Goal: Information Seeking & Learning: Learn about a topic

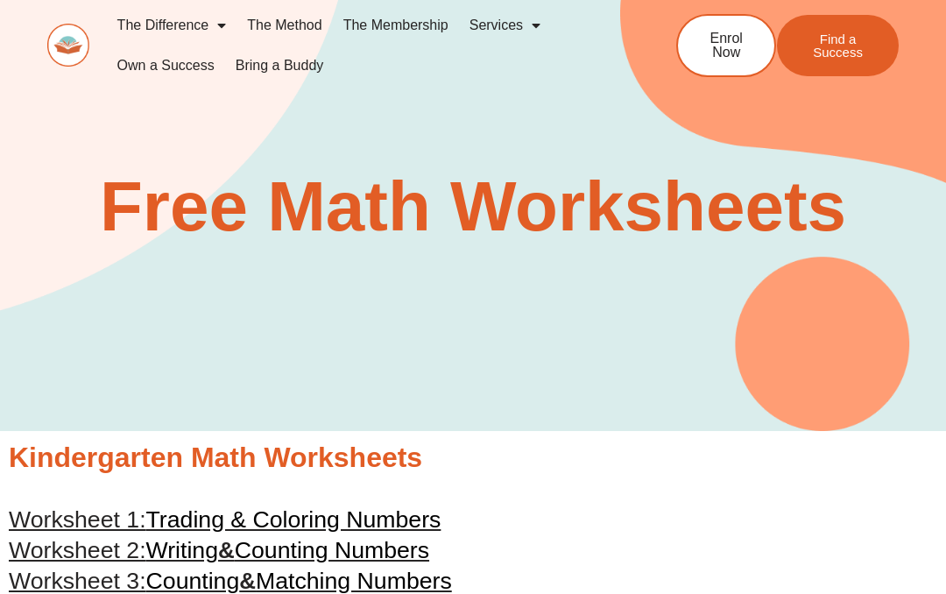
click at [223, 22] on span "Menu" at bounding box center [217, 26] width 18 height 32
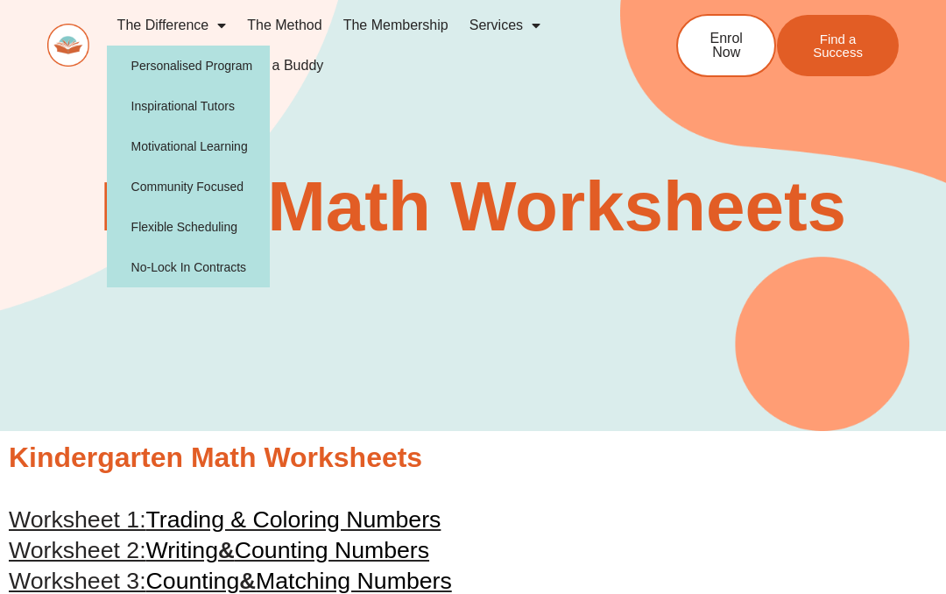
click at [368, 124] on section "Free Math Worksheets" at bounding box center [473, 188] width 946 height 486
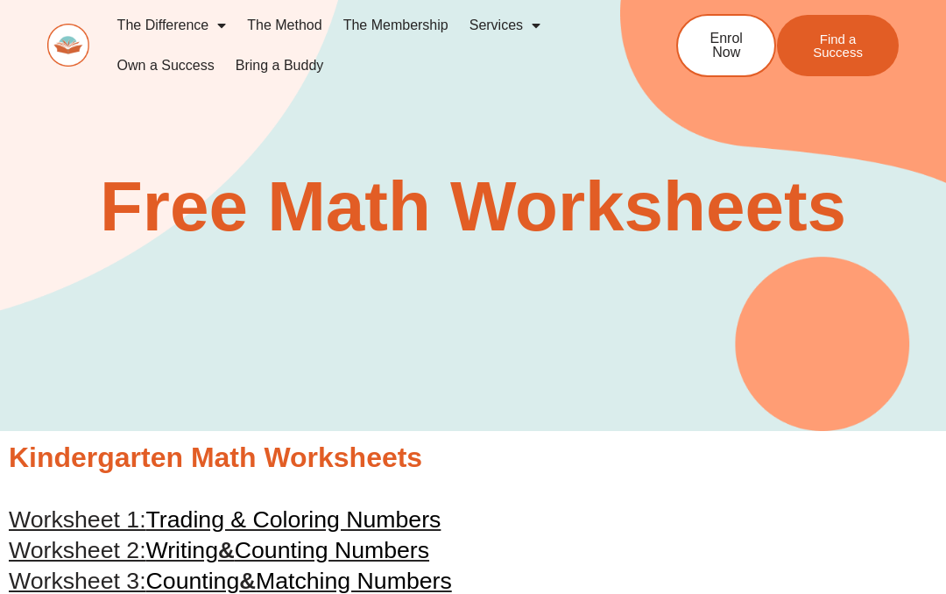
click at [538, 25] on span "Menu" at bounding box center [532, 26] width 18 height 32
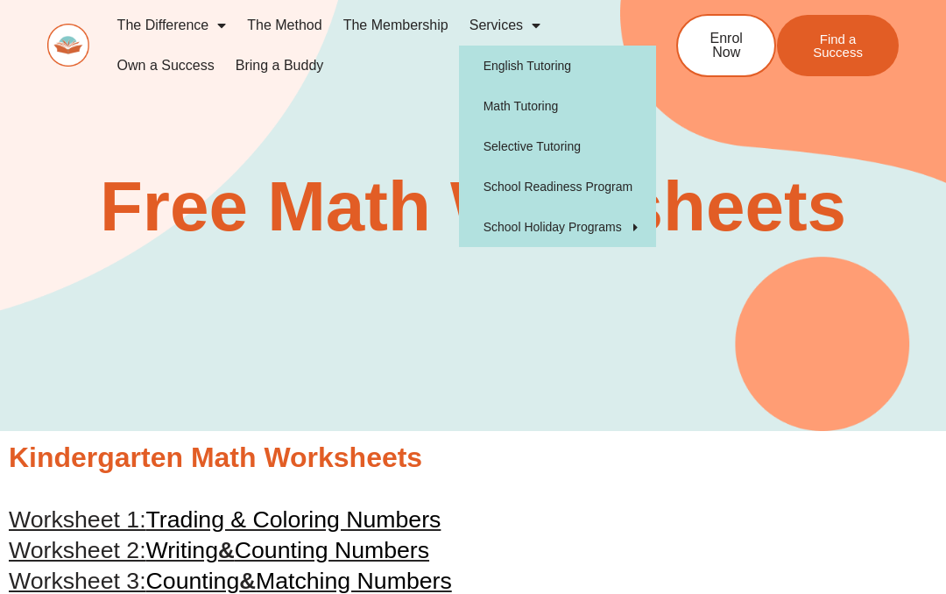
click at [580, 113] on link "Math Tutoring" at bounding box center [557, 106] width 197 height 40
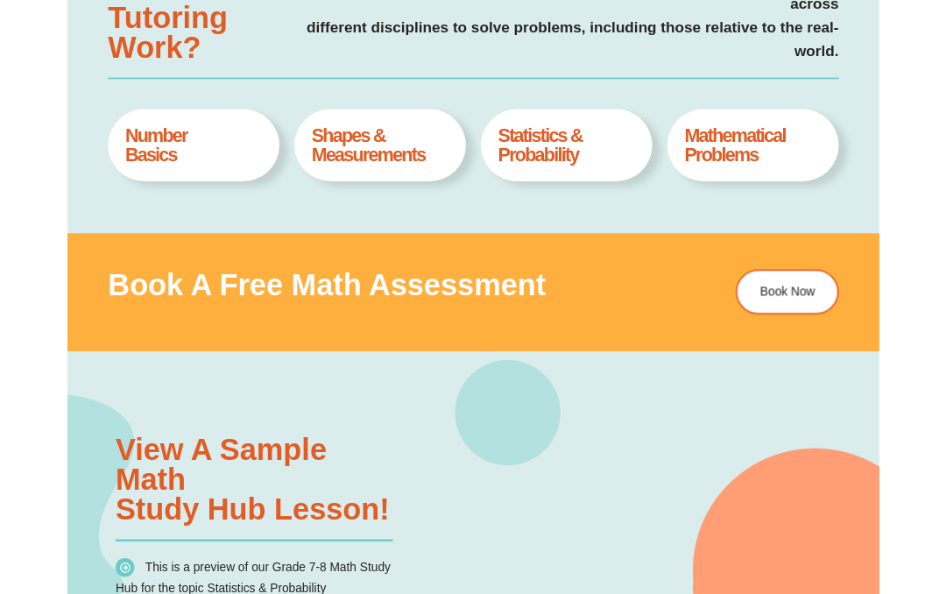
scroll to position [708, 0]
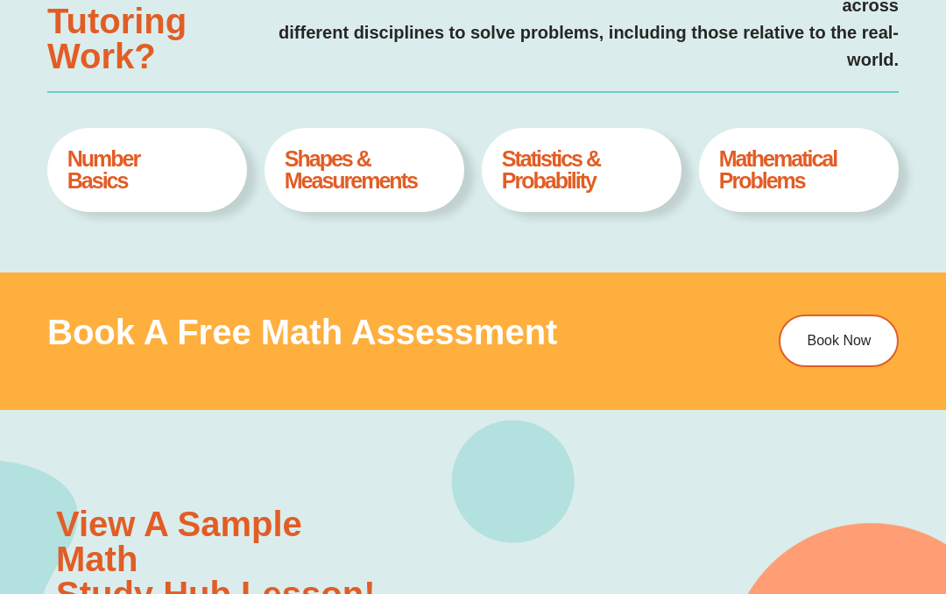
click at [88, 170] on h4 "Number Basics" at bounding box center [146, 170] width 159 height 44
click at [109, 179] on h4 "Number Basics" at bounding box center [146, 170] width 159 height 44
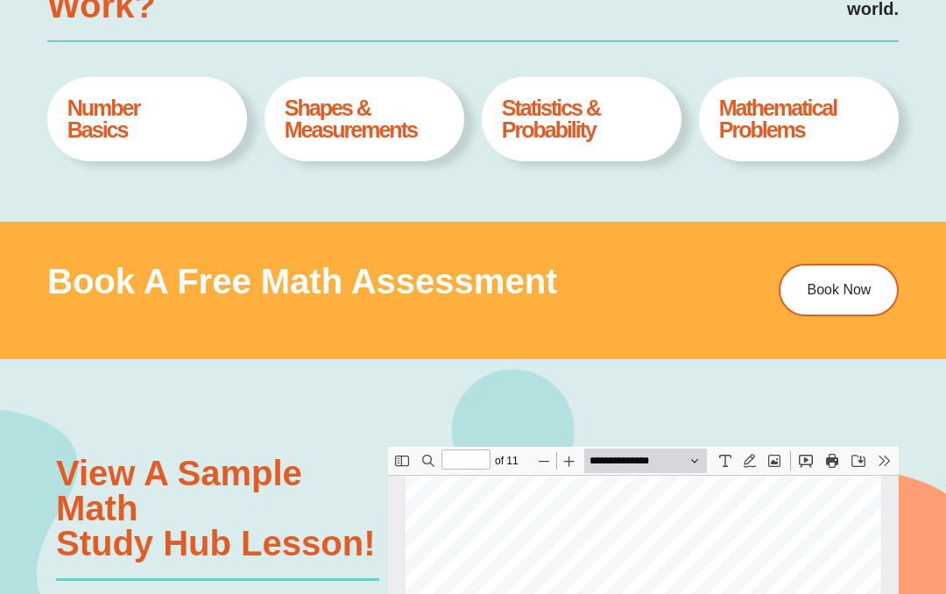
scroll to position [758, 0]
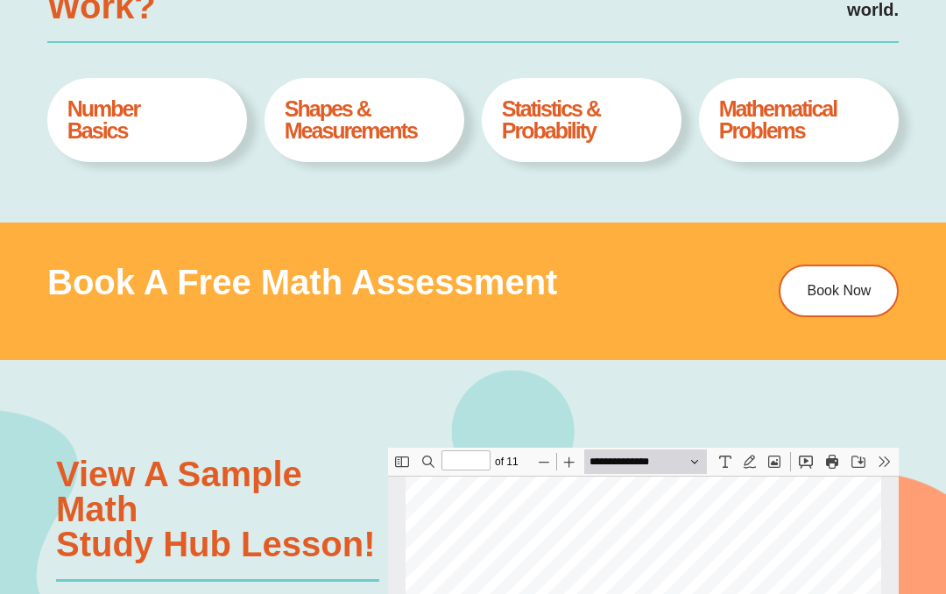
click at [93, 136] on h4 "Number Basics" at bounding box center [146, 120] width 159 height 44
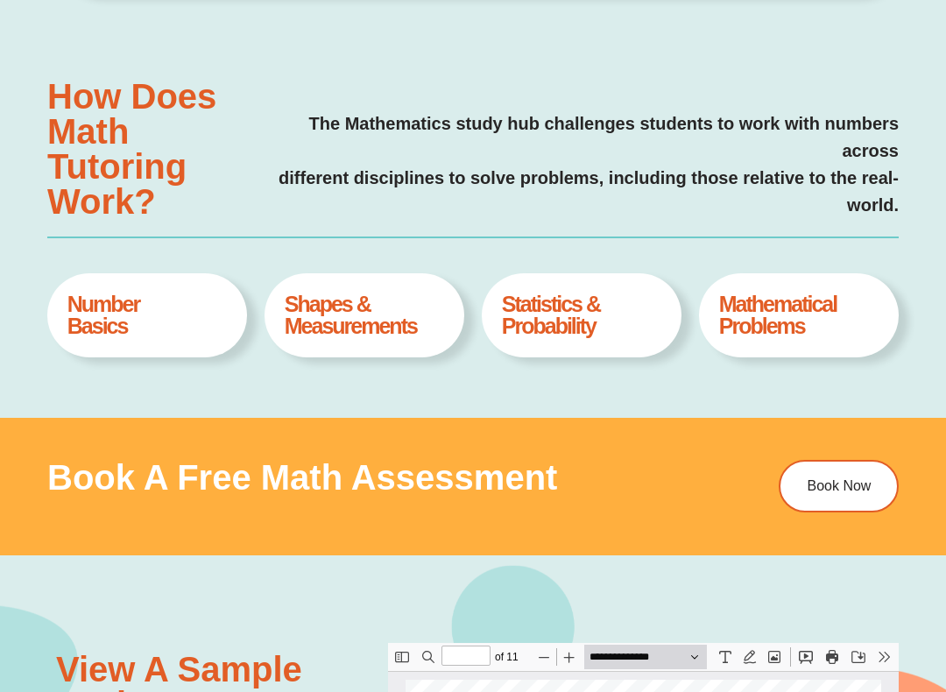
scroll to position [563, 0]
click at [170, 316] on h4 "Number Basics" at bounding box center [146, 315] width 159 height 44
click at [372, 314] on h4 "Shapes & Measurements" at bounding box center [364, 315] width 159 height 44
click at [601, 325] on h4 "Statistics & Probability" at bounding box center [581, 315] width 159 height 44
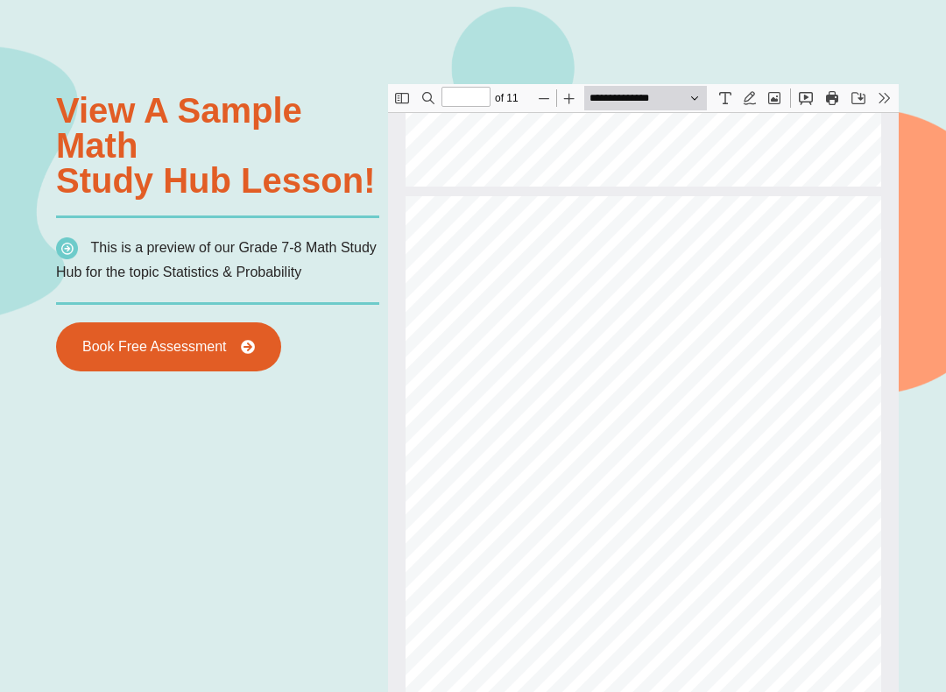
scroll to position [551, 0]
type input "*"
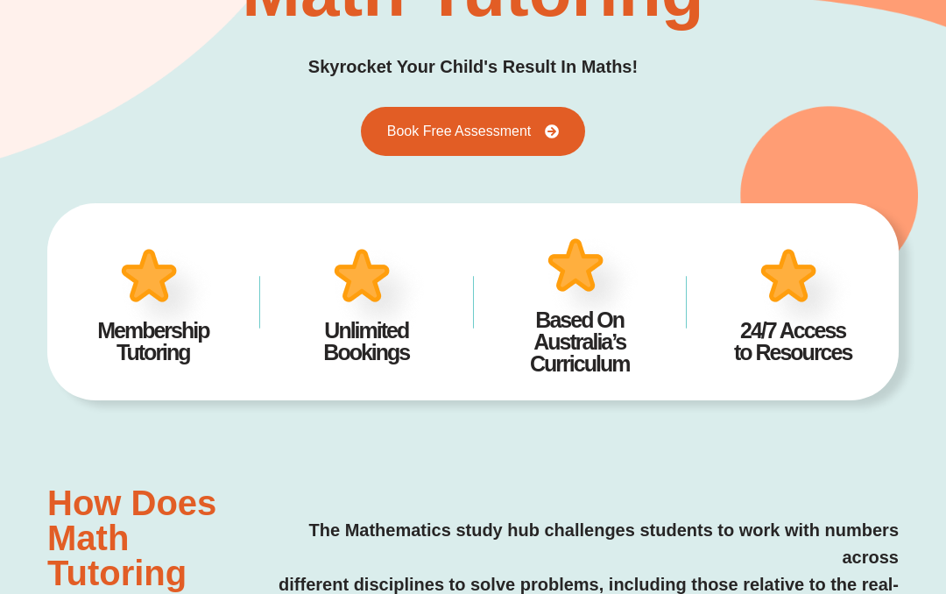
scroll to position [0, 0]
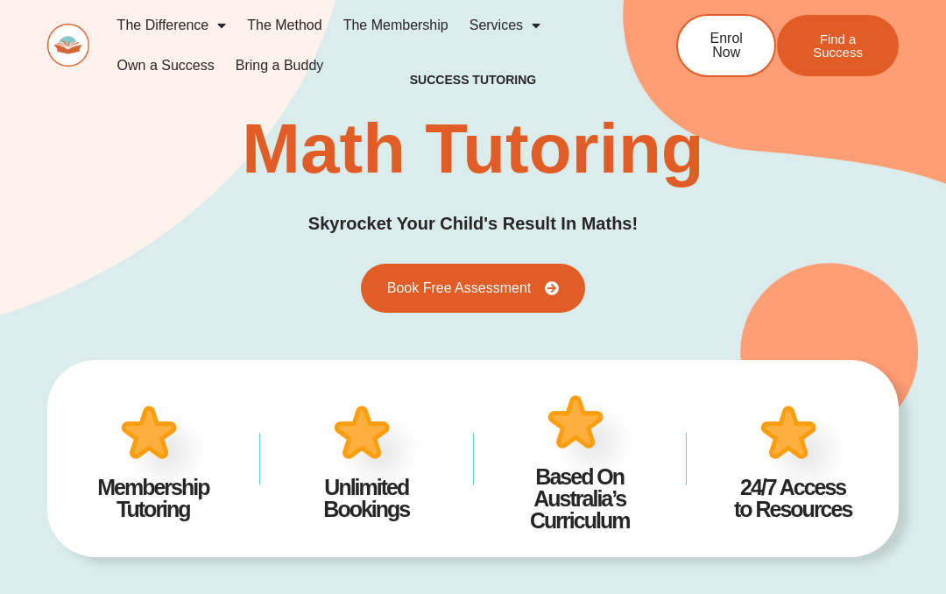
click at [518, 38] on link "Services" at bounding box center [505, 25] width 92 height 40
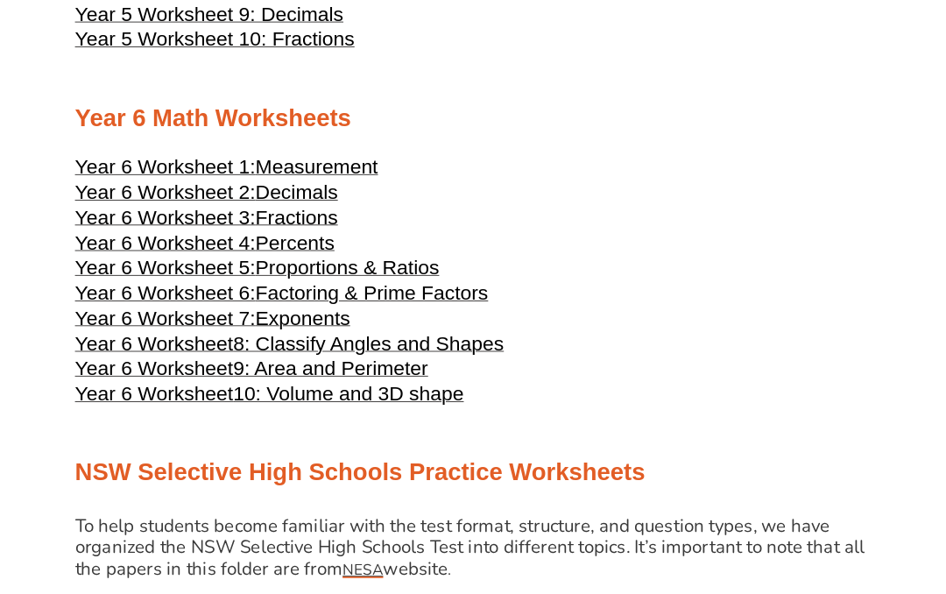
scroll to position [2824, 0]
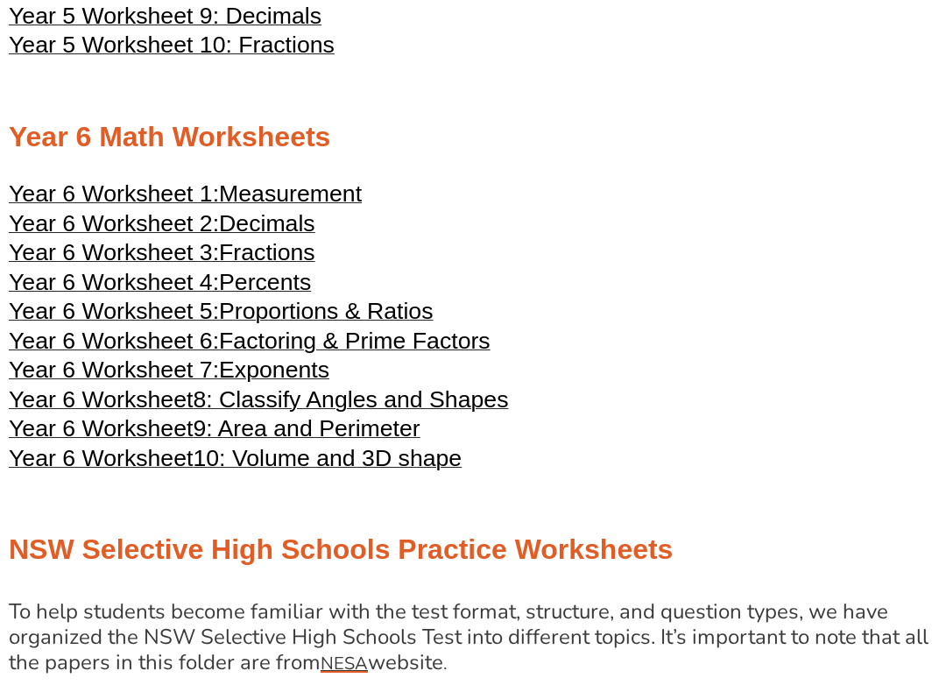
click at [348, 207] on span "Measurement" at bounding box center [290, 193] width 143 height 26
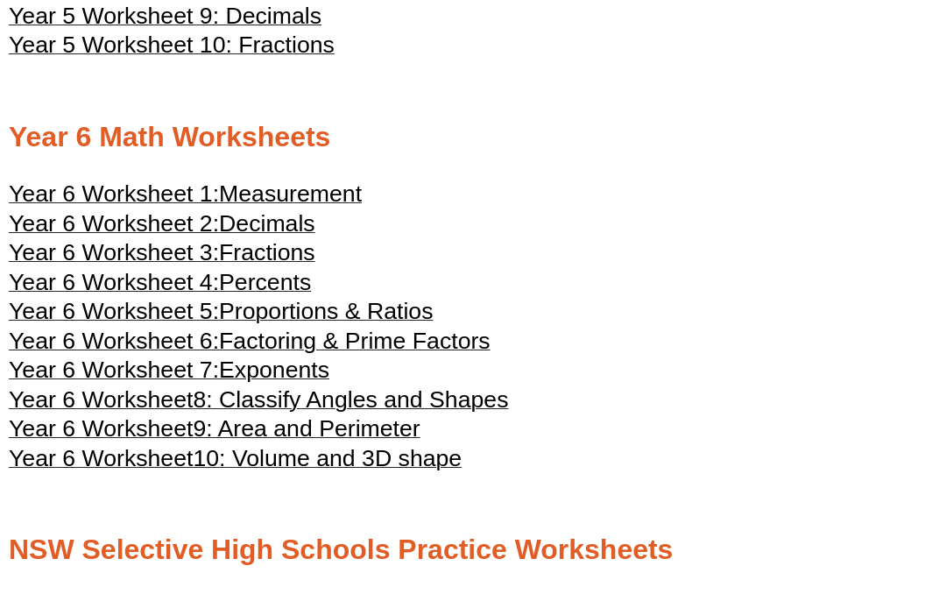
scroll to position [2873, 0]
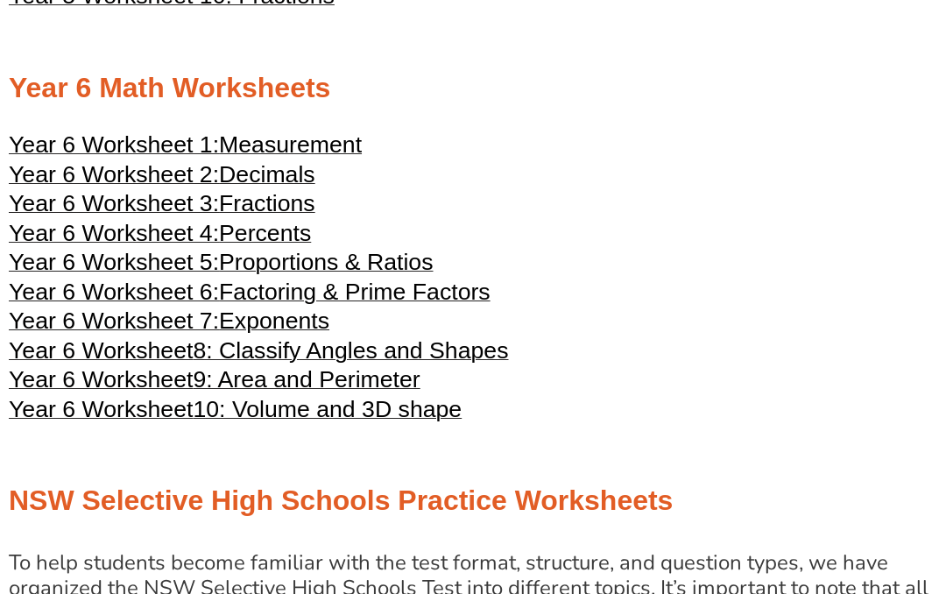
click at [312, 187] on span "Decimals" at bounding box center [267, 174] width 96 height 26
